Goal: Navigation & Orientation: Find specific page/section

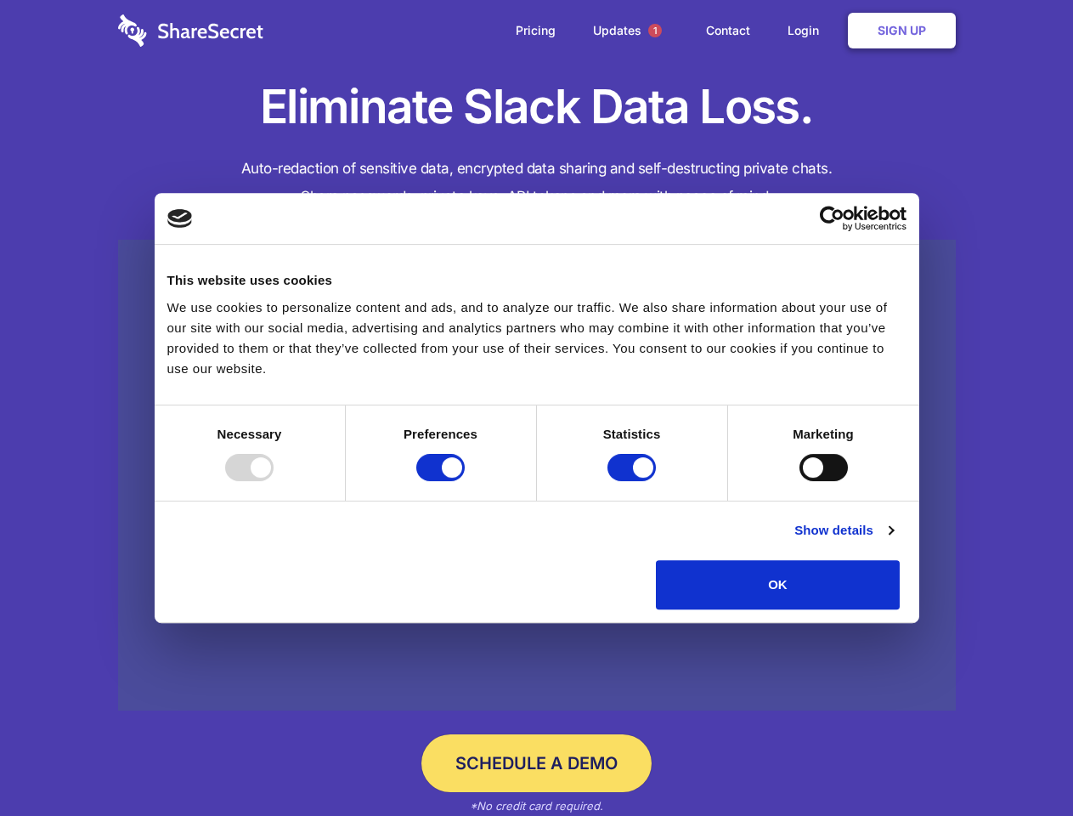
click at [274, 481] on div at bounding box center [249, 467] width 48 height 27
click at [465, 481] on input "Preferences" at bounding box center [440, 467] width 48 height 27
checkbox input "false"
click at [634, 481] on input "Statistics" at bounding box center [632, 467] width 48 height 27
checkbox input "false"
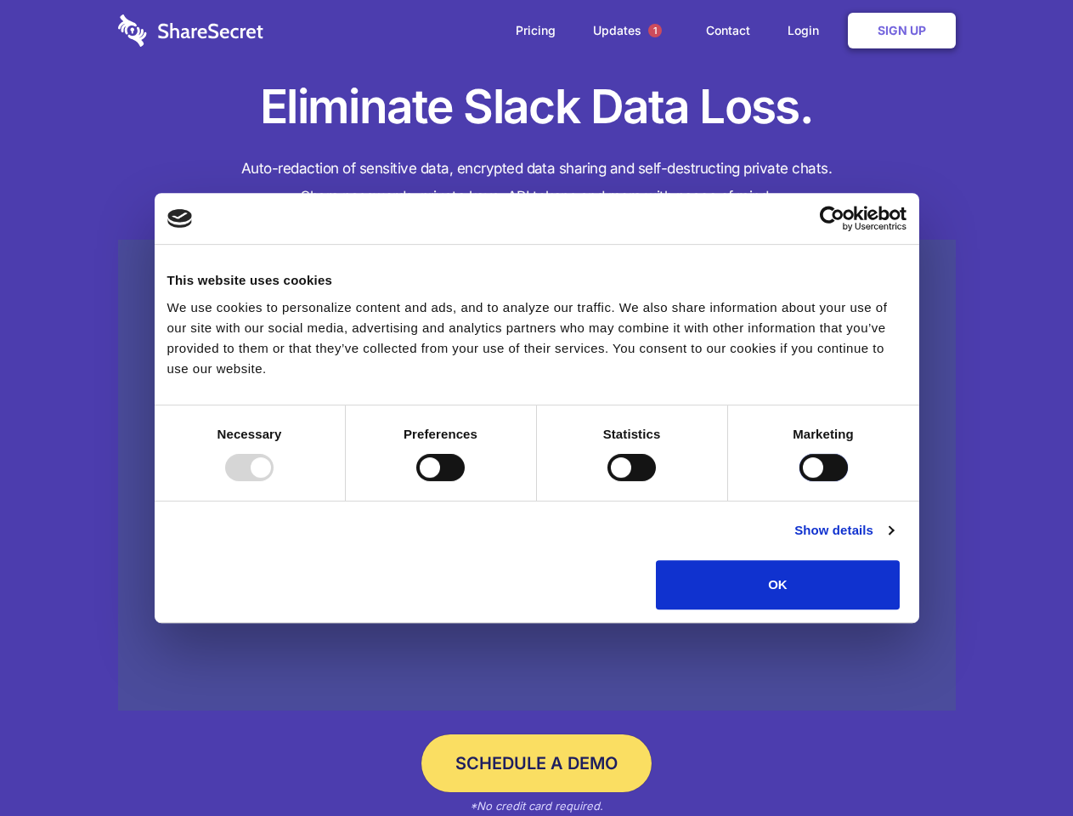
click at [800, 481] on input "Marketing" at bounding box center [824, 467] width 48 height 27
checkbox input "true"
click at [893, 541] on link "Show details" at bounding box center [844, 530] width 99 height 20
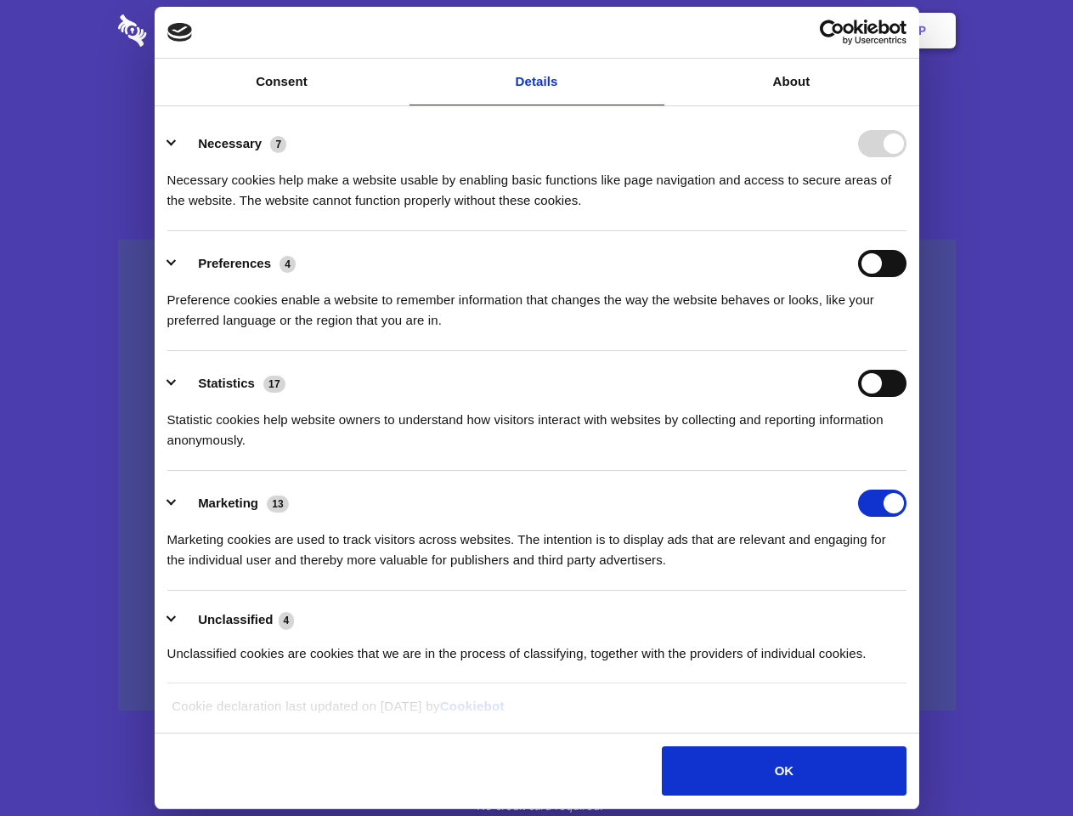
click at [907, 231] on li "Necessary 7 Necessary cookies help make a website usable by enabling basic func…" at bounding box center [536, 171] width 739 height 120
click at [654, 31] on span "1" at bounding box center [655, 31] width 14 height 14
